Goal: Information Seeking & Learning: Learn about a topic

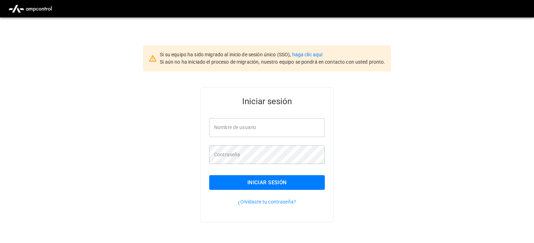
type input "**********"
click at [307, 182] on button "Iniciar sesión" at bounding box center [267, 183] width 116 height 15
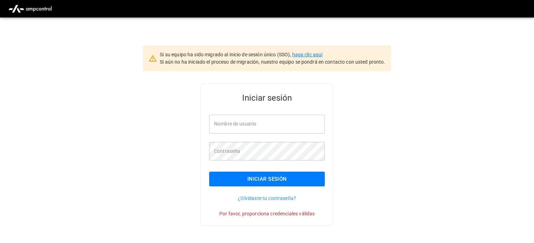
click at [311, 54] on link "haga clic aquí" at bounding box center [307, 55] width 30 height 6
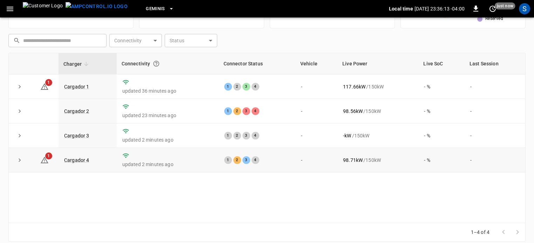
scroll to position [94, 0]
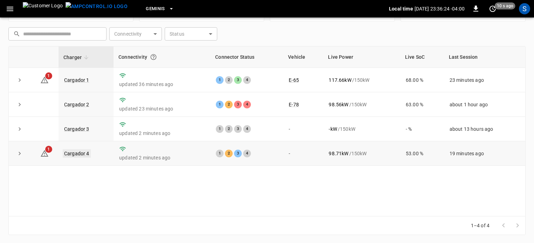
click at [84, 155] on link "Cargador 4" at bounding box center [77, 154] width 28 height 8
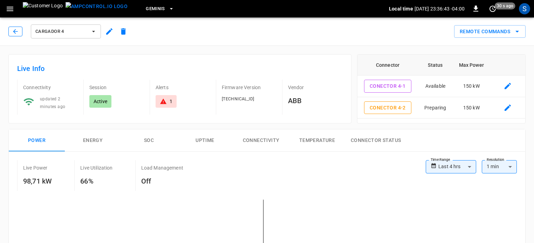
click at [18, 33] on icon "button" at bounding box center [15, 31] width 7 height 7
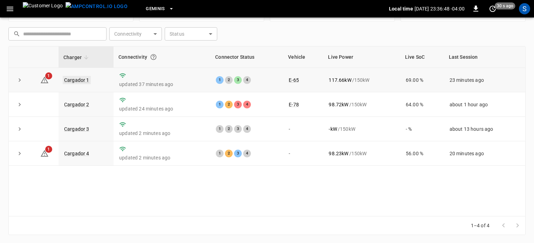
click at [79, 81] on link "Cargador 1" at bounding box center [77, 80] width 28 height 8
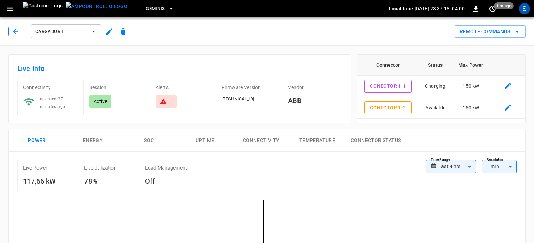
click at [19, 33] on button "button" at bounding box center [15, 32] width 14 height 10
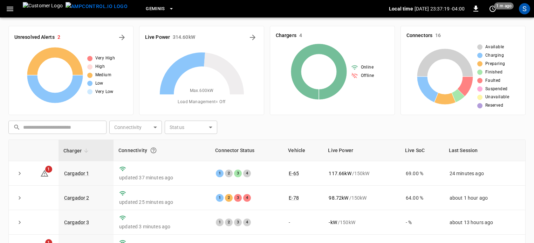
scroll to position [94, 0]
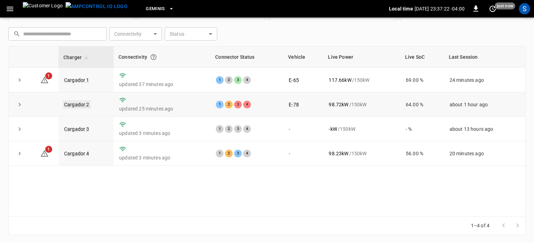
click at [74, 106] on link "Cargador 2" at bounding box center [77, 105] width 28 height 8
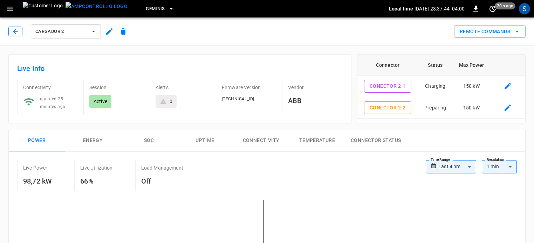
click at [20, 32] on button "button" at bounding box center [15, 32] width 14 height 10
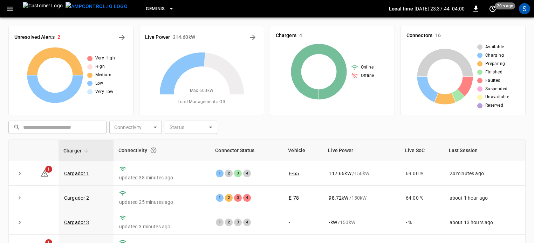
scroll to position [94, 0]
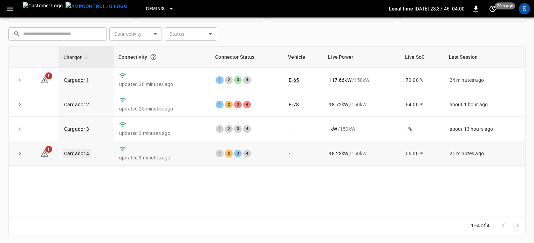
click at [85, 154] on link "Cargador 4" at bounding box center [77, 154] width 28 height 8
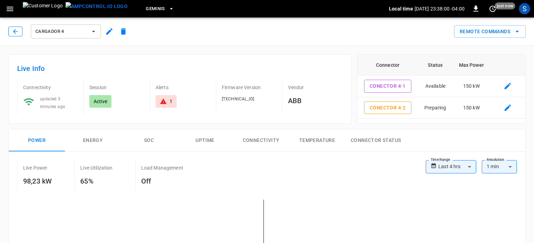
click at [18, 34] on icon "button" at bounding box center [15, 31] width 7 height 7
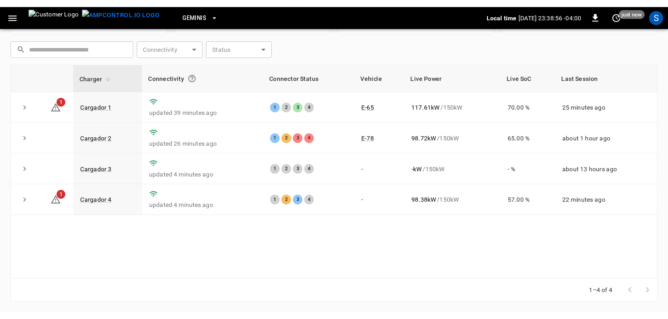
scroll to position [71, 0]
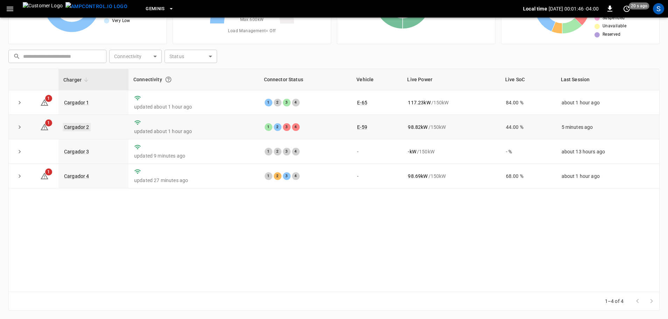
click at [83, 129] on link "Cargador 2" at bounding box center [77, 127] width 28 height 8
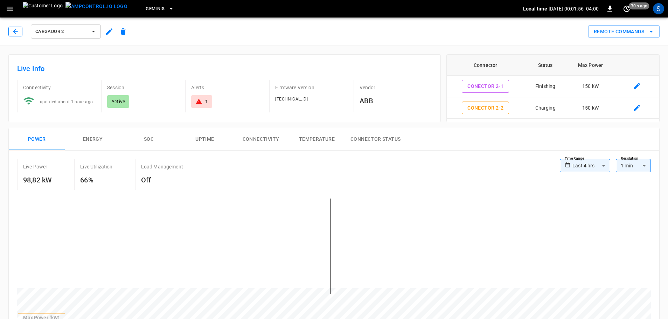
click at [13, 34] on icon "button" at bounding box center [15, 31] width 7 height 7
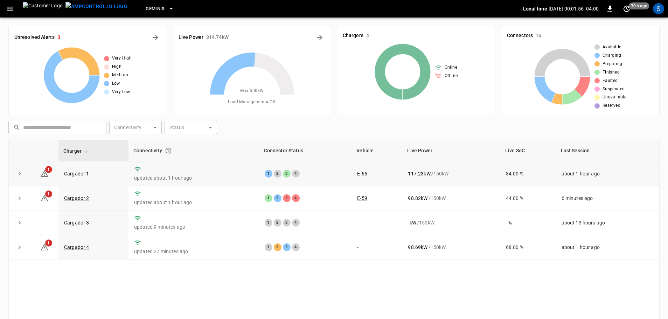
scroll to position [71, 0]
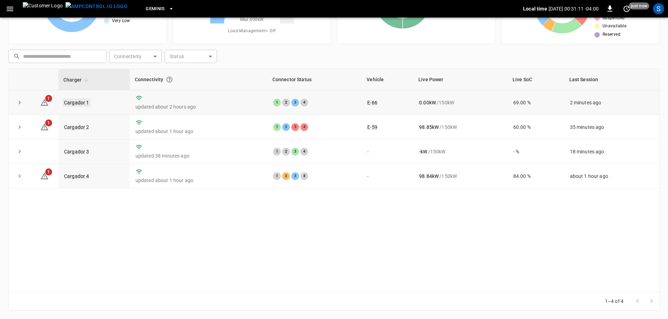
click at [86, 101] on link "Cargador 1" at bounding box center [77, 102] width 28 height 8
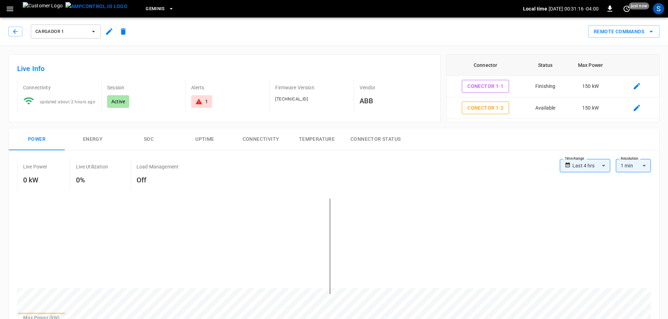
click at [19, 39] on div "Cargador 1" at bounding box center [69, 31] width 122 height 17
click at [20, 27] on div "Cargador 1" at bounding box center [69, 31] width 122 height 17
click at [23, 34] on div "Cargador 1" at bounding box center [69, 31] width 122 height 17
click at [19, 33] on button "button" at bounding box center [15, 32] width 14 height 10
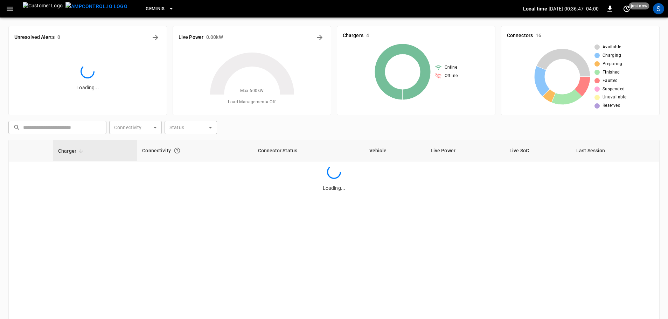
scroll to position [71, 0]
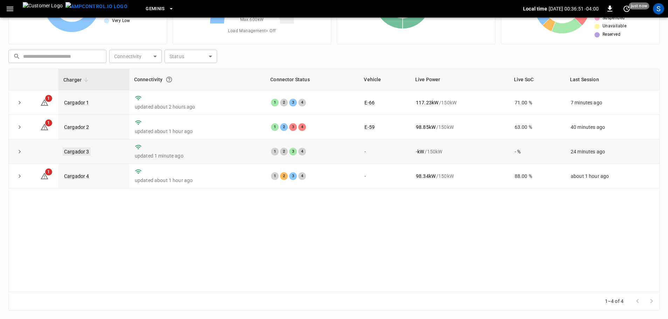
click at [81, 151] on link "Cargador 3" at bounding box center [77, 151] width 28 height 8
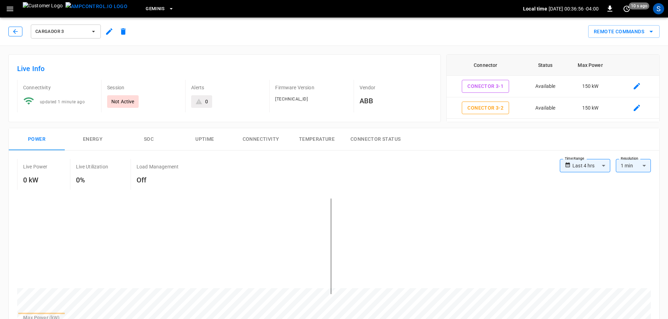
click at [14, 30] on icon "button" at bounding box center [15, 31] width 7 height 7
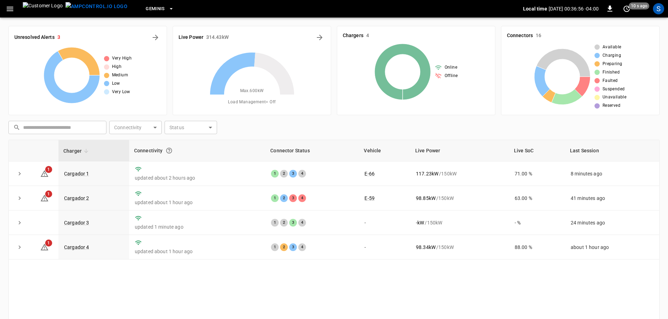
scroll to position [71, 0]
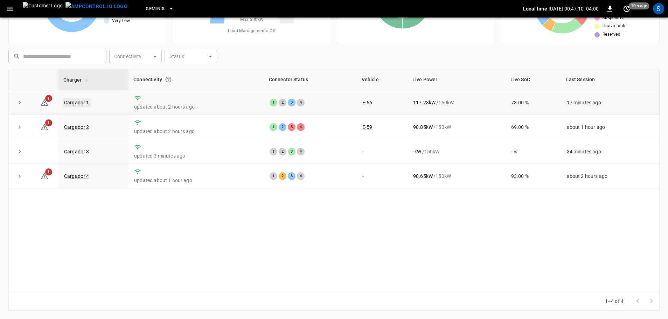
click at [85, 100] on link "Cargador 1" at bounding box center [77, 102] width 28 height 8
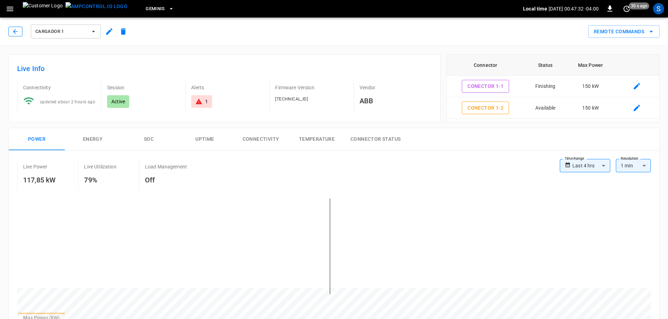
click at [18, 31] on icon "button" at bounding box center [15, 31] width 7 height 7
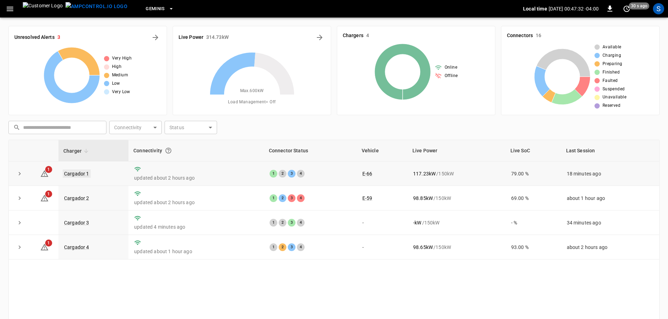
scroll to position [71, 0]
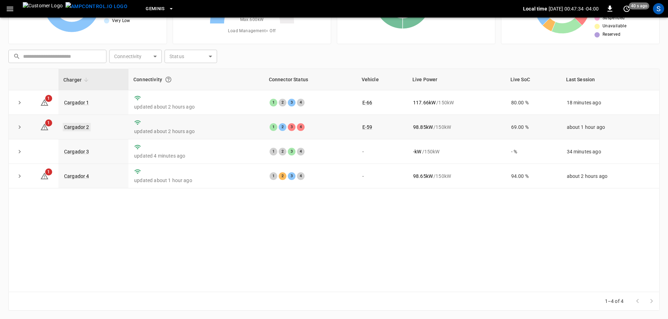
click at [74, 129] on link "Cargador 2" at bounding box center [77, 127] width 28 height 8
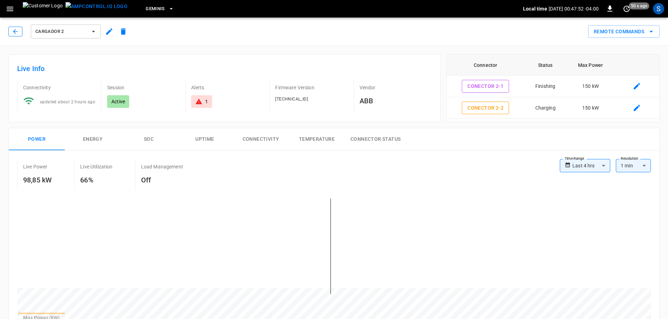
click at [20, 30] on button "button" at bounding box center [15, 32] width 14 height 10
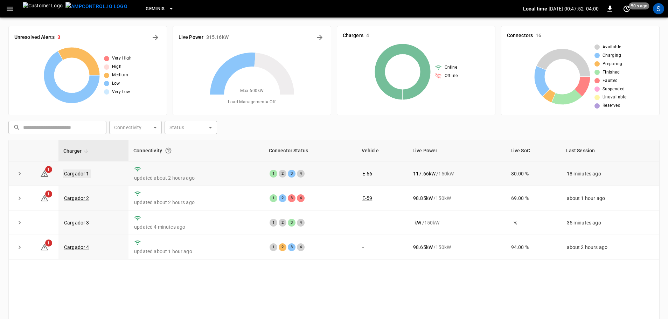
scroll to position [71, 0]
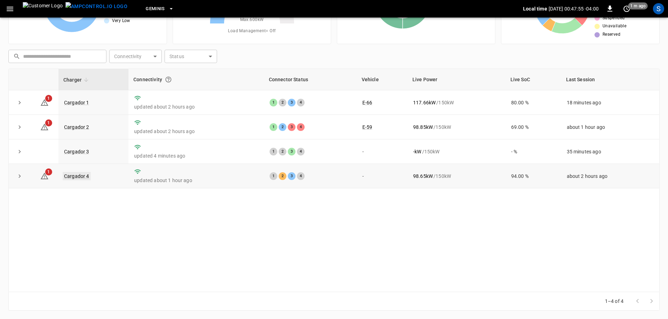
click at [86, 177] on link "Cargador 4" at bounding box center [77, 176] width 28 height 8
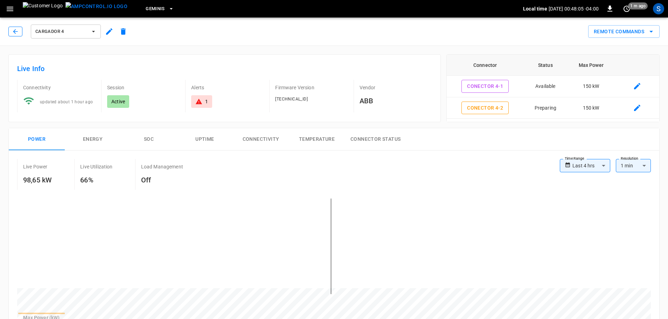
click at [14, 33] on icon "button" at bounding box center [15, 31] width 7 height 7
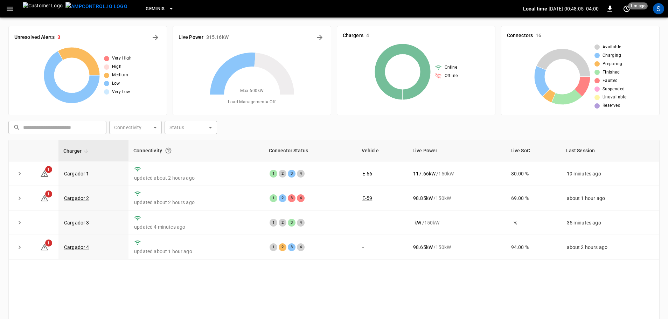
scroll to position [71, 0]
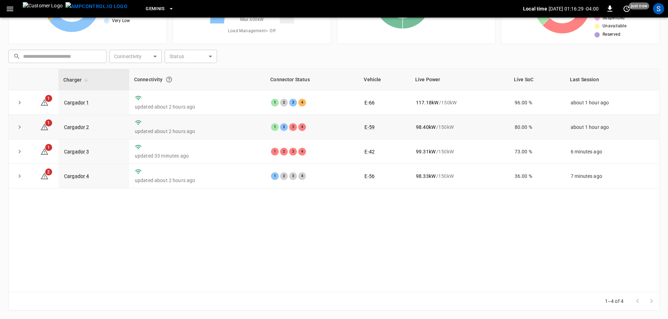
click at [86, 131] on td "Cargador 2" at bounding box center [94, 127] width 71 height 25
click at [81, 129] on link "Cargador 2" at bounding box center [77, 127] width 28 height 8
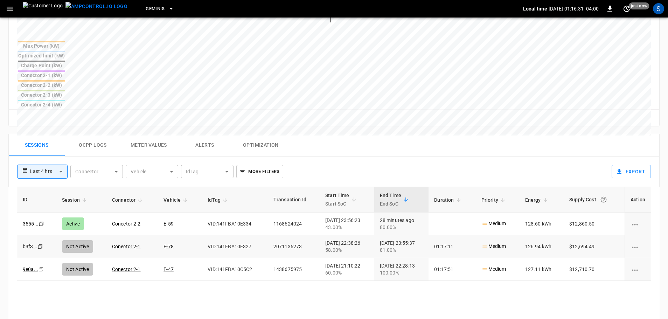
scroll to position [280, 0]
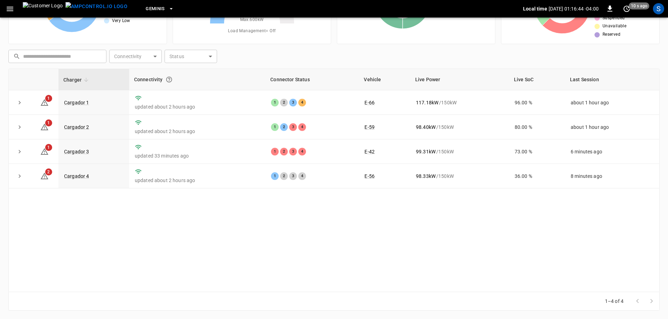
scroll to position [71, 0]
click at [68, 104] on link "Cargador 1" at bounding box center [77, 102] width 28 height 8
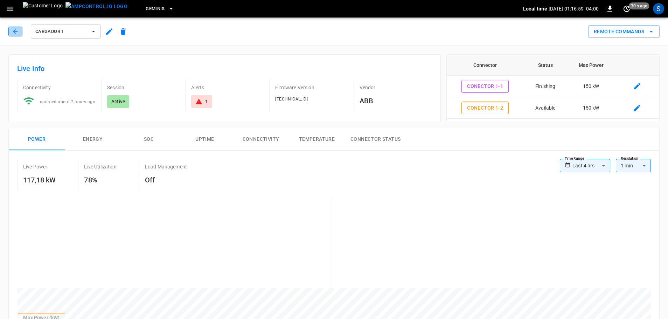
click at [16, 33] on icon "button" at bounding box center [15, 31] width 7 height 7
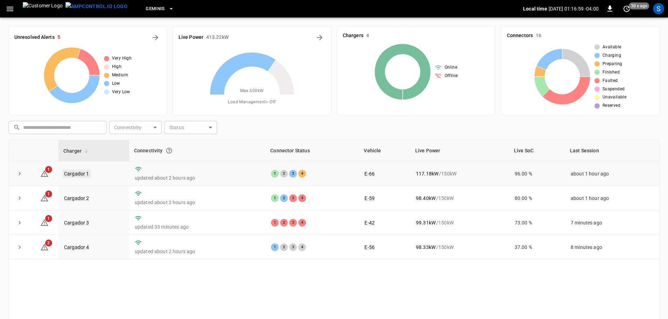
scroll to position [71, 0]
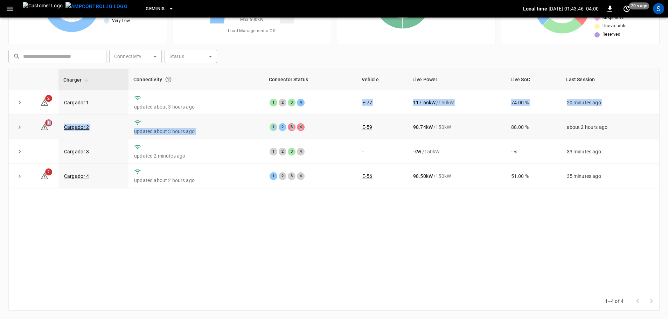
click at [351, 123] on tbody "2 Cargador 1 updated about 3 hours ago 1 2 3 4 E-77 117.66 kW / 150 kW 74.00 % …" at bounding box center [334, 139] width 651 height 98
click at [332, 131] on div "1 2 3 4" at bounding box center [311, 127] width 82 height 8
click at [88, 130] on link "Cargador 2" at bounding box center [77, 127] width 28 height 8
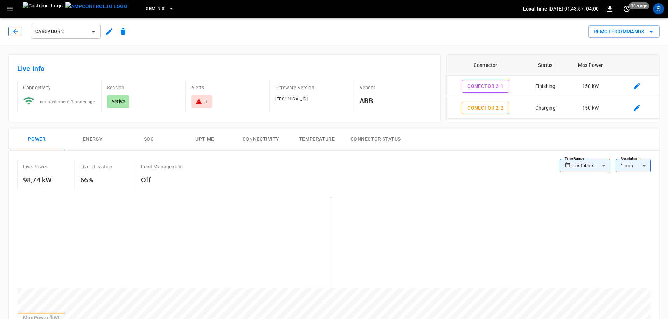
click at [17, 35] on button "button" at bounding box center [15, 32] width 14 height 10
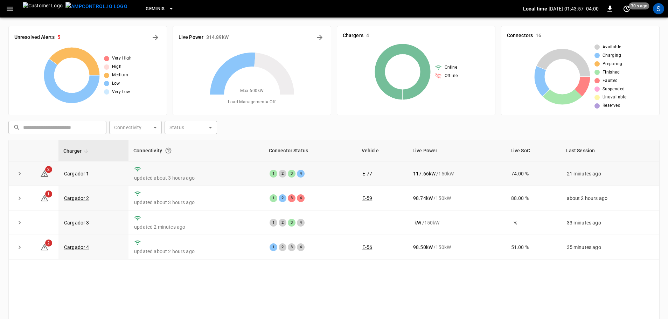
scroll to position [71, 0]
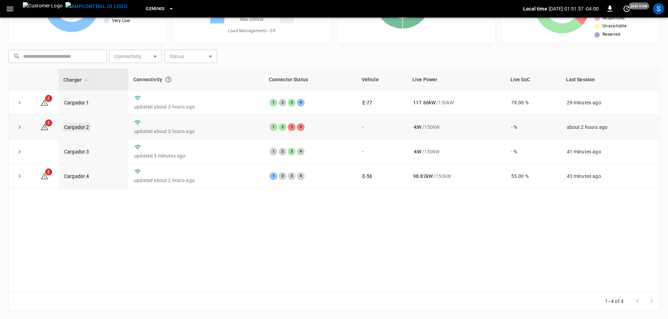
click at [86, 127] on link "Cargador 2" at bounding box center [77, 127] width 28 height 8
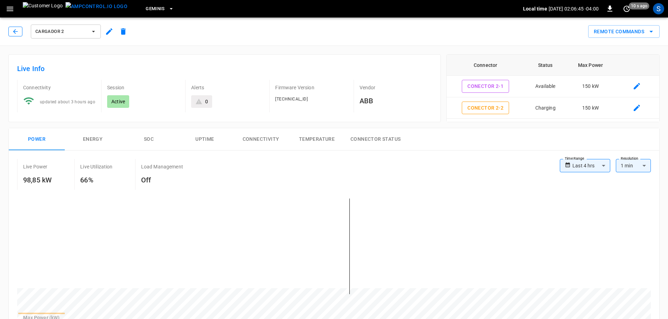
click at [14, 32] on icon "button" at bounding box center [15, 31] width 5 height 5
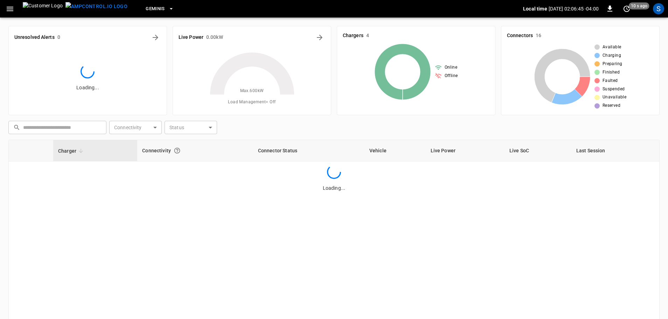
scroll to position [71, 0]
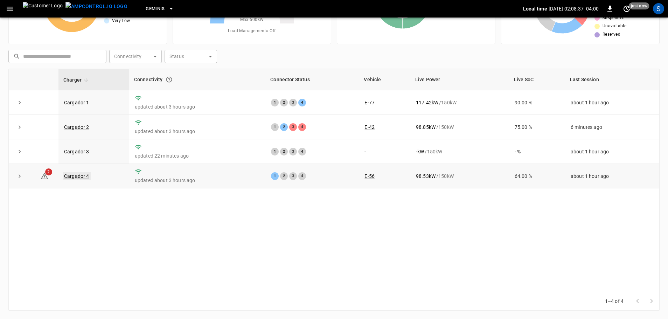
click at [79, 178] on link "Cargador 4" at bounding box center [77, 176] width 28 height 8
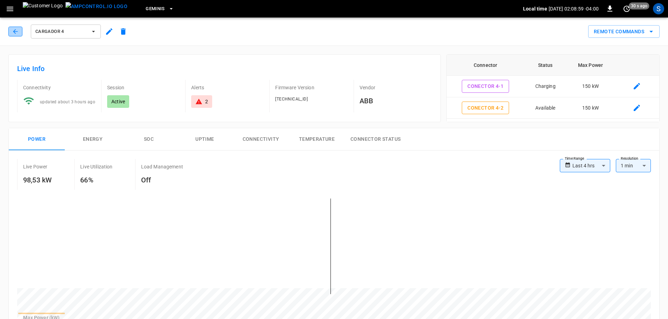
click at [10, 31] on button "button" at bounding box center [15, 32] width 14 height 10
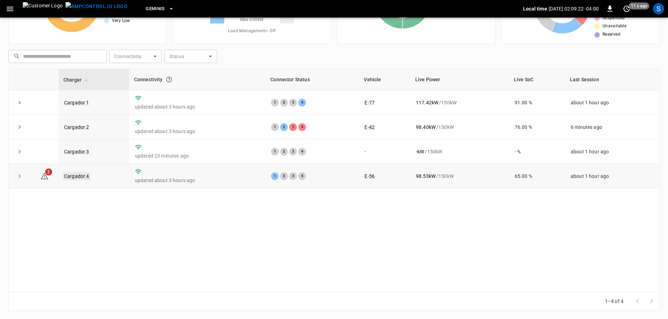
click at [80, 178] on link "Cargador 4" at bounding box center [77, 176] width 28 height 8
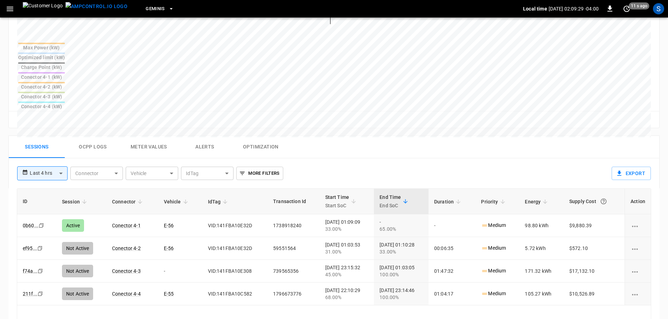
scroll to position [210, 0]
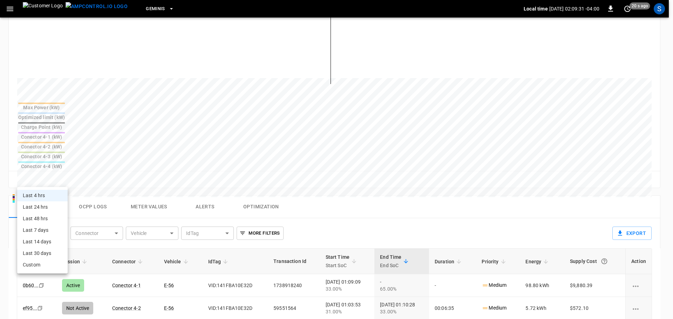
click at [60, 178] on body "**********" at bounding box center [336, 144] width 673 height 709
click at [51, 204] on li "Last 24 hrs" at bounding box center [42, 207] width 50 height 12
type input "**********"
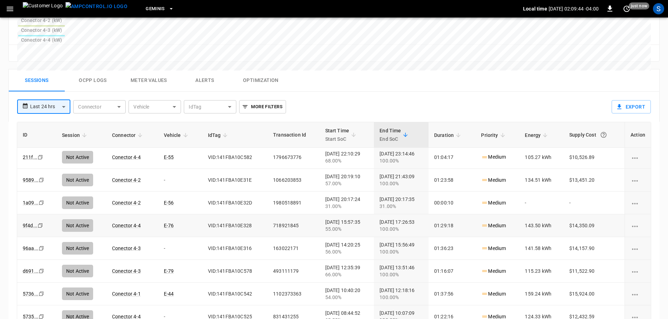
scroll to position [76, 0]
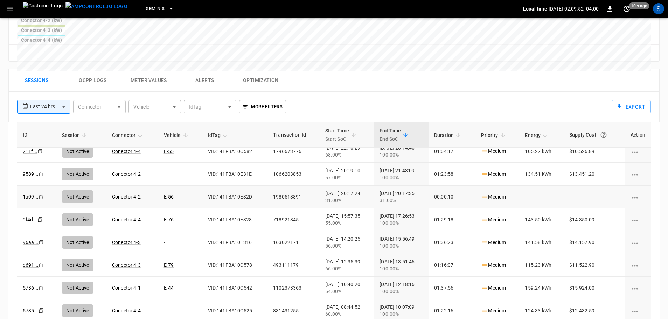
click at [342, 197] on div "31.00%" at bounding box center [346, 200] width 43 height 7
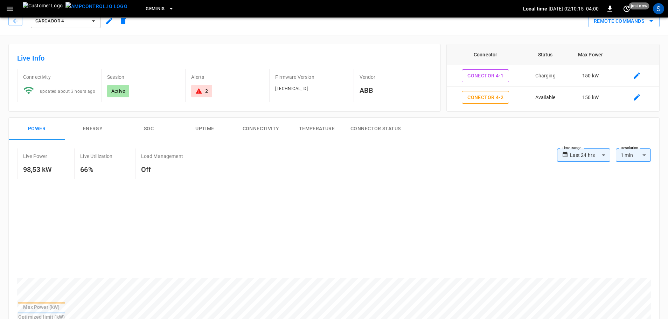
scroll to position [0, 0]
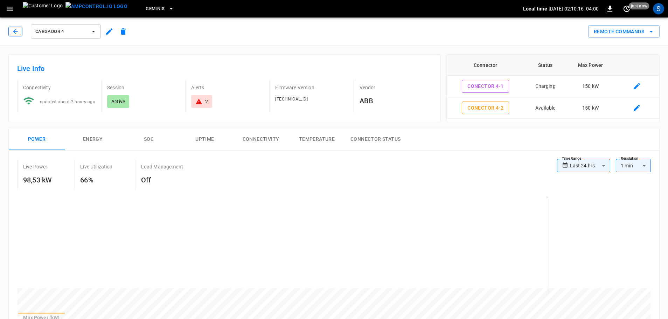
click at [12, 34] on icon "button" at bounding box center [15, 31] width 7 height 7
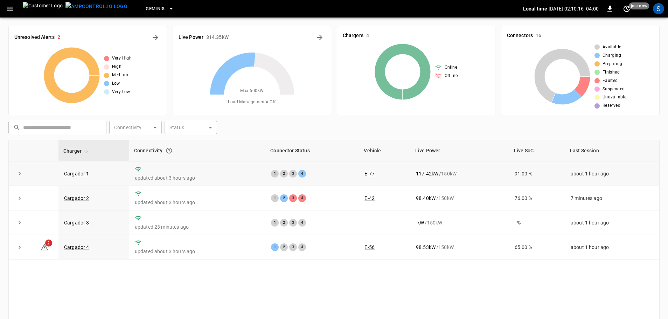
scroll to position [71, 0]
